Goal: Task Accomplishment & Management: Use online tool/utility

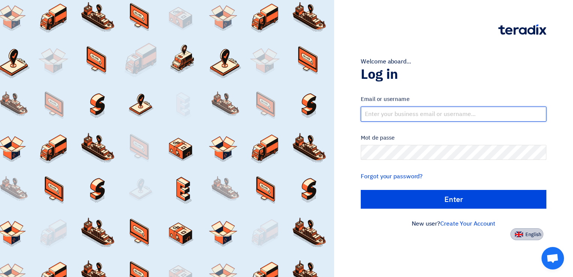
type input "[PERSON_NAME][EMAIL_ADDRESS][DOMAIN_NAME]"
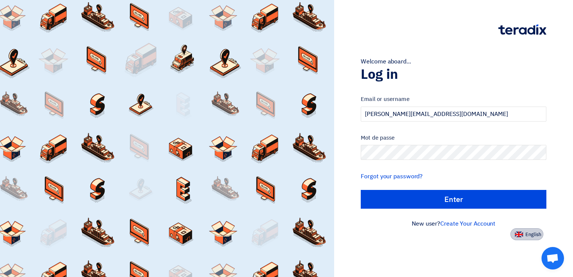
click at [528, 229] on button "English" at bounding box center [526, 234] width 33 height 12
type input "Sign in"
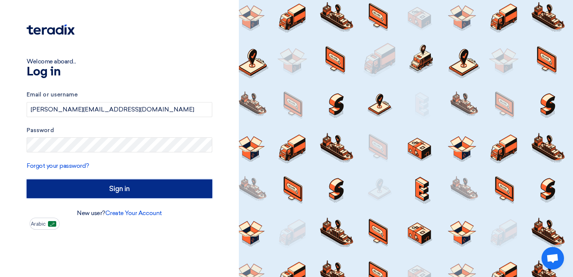
click at [69, 189] on input "Sign in" at bounding box center [120, 188] width 186 height 19
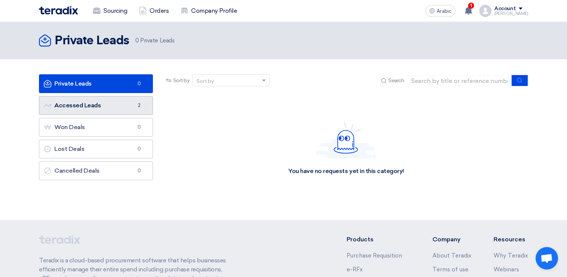
click at [83, 109] on link "Accessed Leads Accessed Leads 2" at bounding box center [96, 105] width 114 height 19
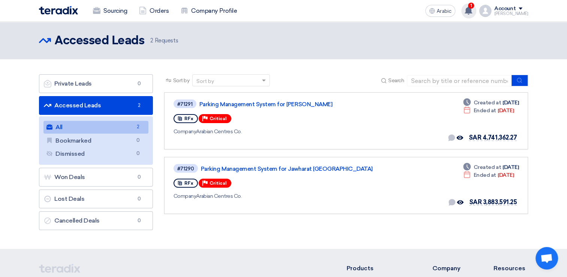
click at [472, 11] on use at bounding box center [468, 10] width 7 height 8
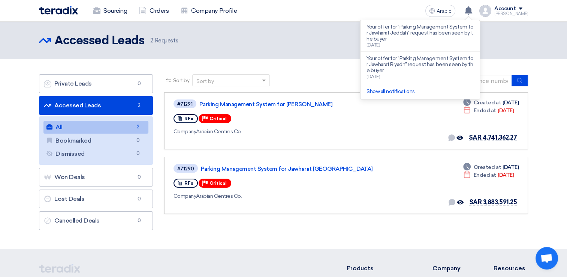
click at [344, 52] on header "Accessed Leads Accessed Leads 2 Requests" at bounding box center [283, 40] width 567 height 37
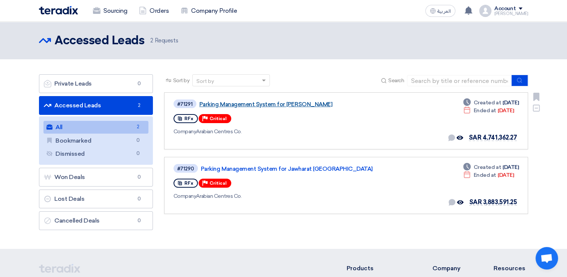
click at [252, 102] on link "Parking Management System for [PERSON_NAME]" at bounding box center [292, 104] width 187 height 7
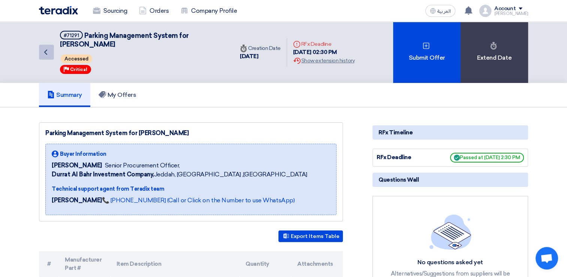
click at [46, 48] on icon "Back" at bounding box center [45, 52] width 9 height 9
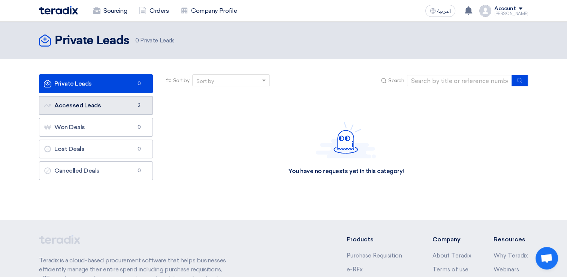
click at [130, 107] on link "Accessed Leads Accessed Leads 2" at bounding box center [96, 105] width 114 height 19
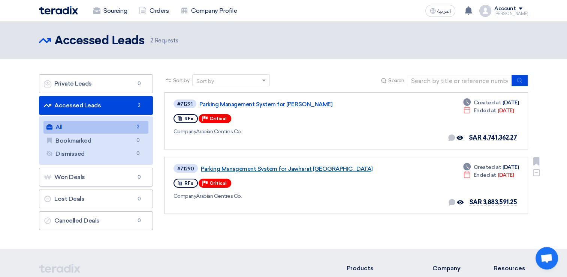
click at [267, 167] on link "Parking Management System for Jawharat [GEOGRAPHIC_DATA]" at bounding box center [294, 168] width 187 height 7
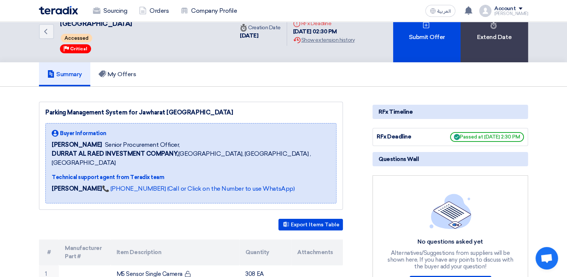
scroll to position [37, 0]
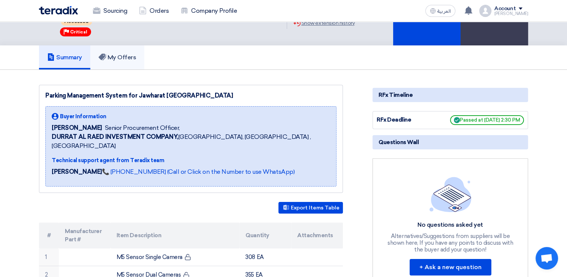
click at [123, 61] on link "My Offers" at bounding box center [117, 57] width 54 height 24
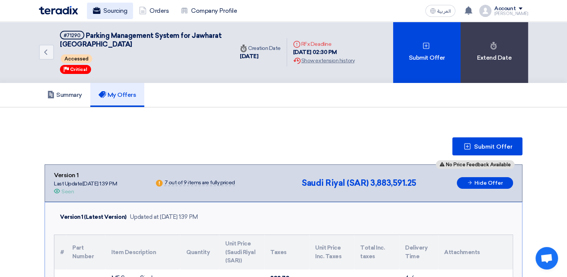
click at [124, 14] on link "Sourcing" at bounding box center [110, 11] width 46 height 16
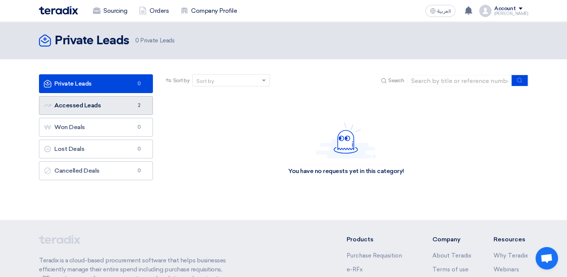
click at [117, 97] on link "Accessed Leads Accessed Leads 2" at bounding box center [96, 105] width 114 height 19
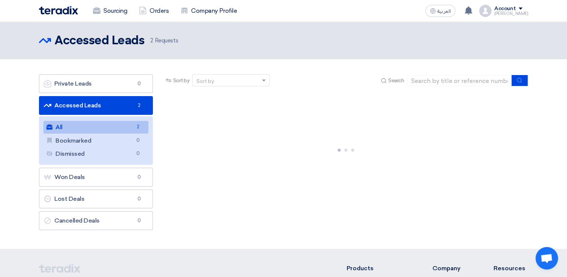
click at [106, 128] on link "All All 2" at bounding box center [95, 127] width 105 height 13
